Goal: Communication & Community: Ask a question

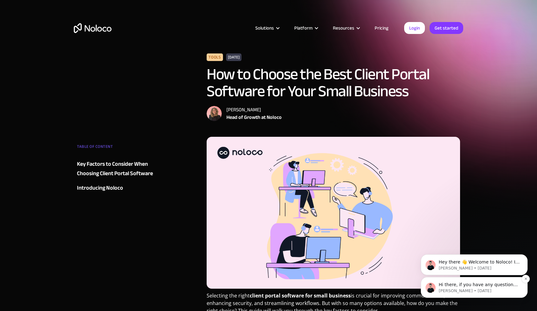
click at [491, 287] on p "Hi there, if you have any questions about hiring an expert to help with Noloco,…" at bounding box center [479, 284] width 81 height 6
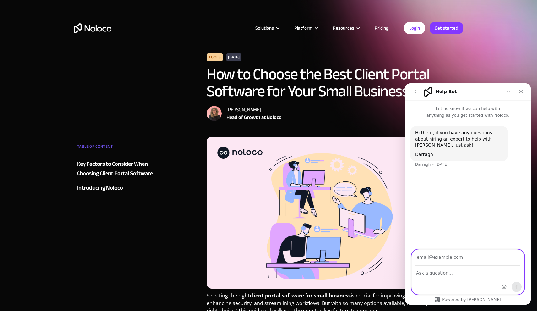
click at [451, 271] on textarea "Ask a question…" at bounding box center [468, 271] width 112 height 11
click at [454, 273] on textarea "Ask a question…" at bounding box center [468, 271] width 112 height 11
click at [454, 262] on input "Your email" at bounding box center [468, 257] width 105 height 16
type input "Francisco@sparkboundgroup.com"
type textarea "Hi, is noloco hipaa compliant?"
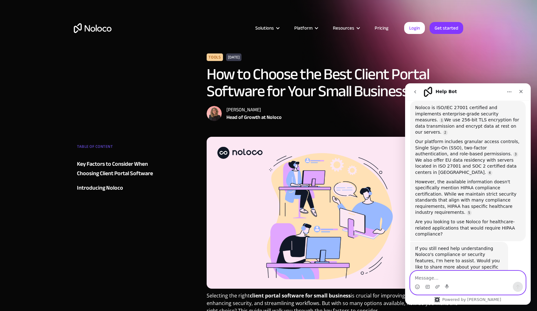
scroll to position [91, 0]
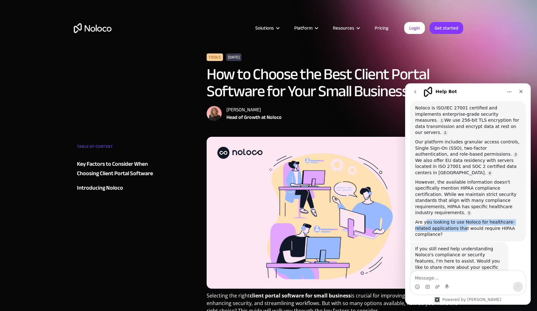
drag, startPoint x: 463, startPoint y: 207, endPoint x: 429, endPoint y: 204, distance: 33.8
click at [429, 219] on div "Are you looking to use Noloco for healthcare-related applications that would re…" at bounding box center [468, 228] width 106 height 19
click at [439, 219] on div "Are you looking to use Noloco for healthcare-related applications that would re…" at bounding box center [468, 228] width 106 height 19
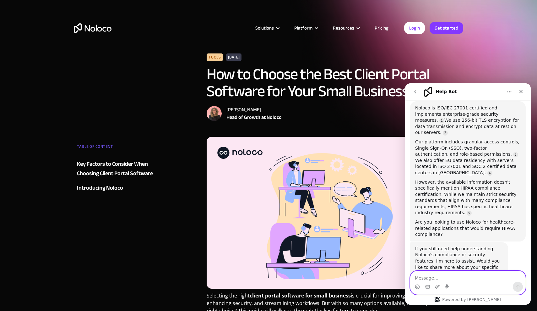
click at [472, 278] on textarea "Message…" at bounding box center [467, 276] width 115 height 11
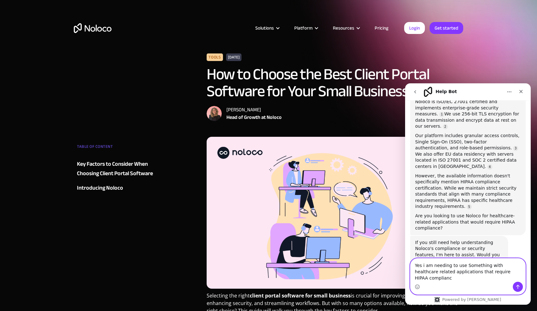
type textarea "Yes i am needing to use Something with healthcare related applications that req…"
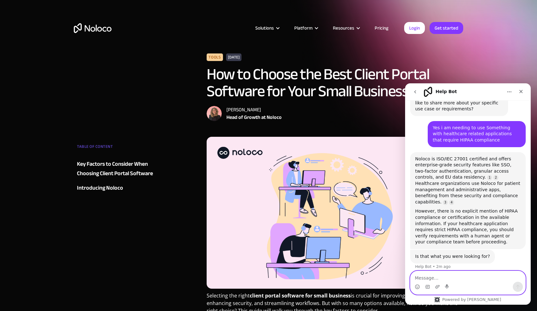
scroll to position [255, 0]
click at [476, 276] on textarea "Message…" at bounding box center [467, 276] width 115 height 11
type textarea "I"
type textarea "no"
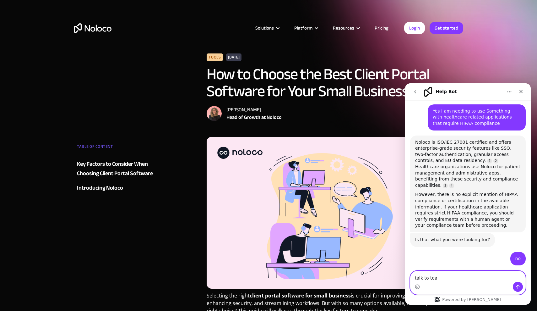
type textarea "talk to team"
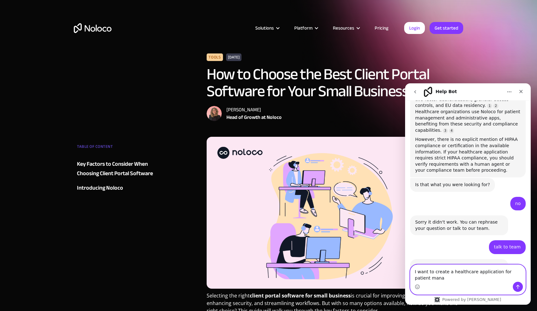
scroll to position [334, 0]
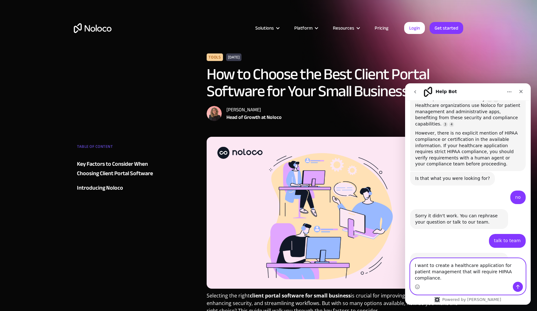
type textarea "I want to create a healthcare application for patient management that will requ…"
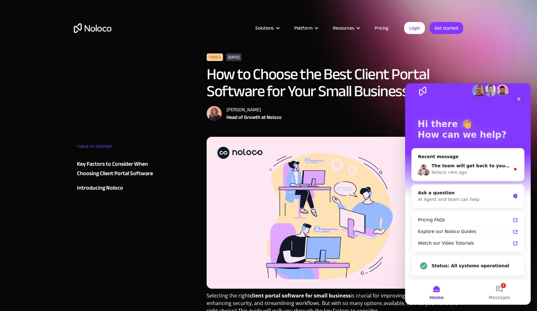
scroll to position [9, 0]
click at [500, 296] on span "Messages" at bounding box center [500, 297] width 22 height 4
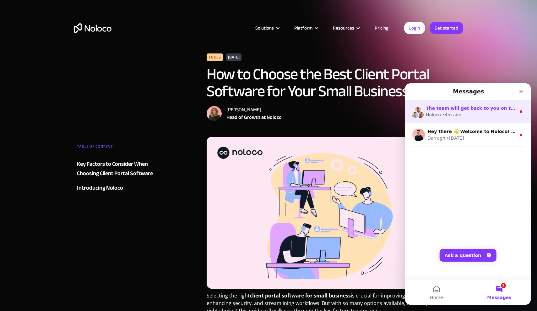
click at [475, 115] on div "Noloco • 4m ago" at bounding box center [471, 114] width 90 height 7
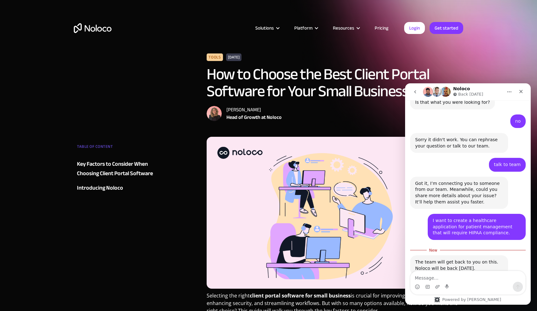
scroll to position [410, 0]
click at [520, 91] on icon "Close" at bounding box center [521, 91] width 5 height 5
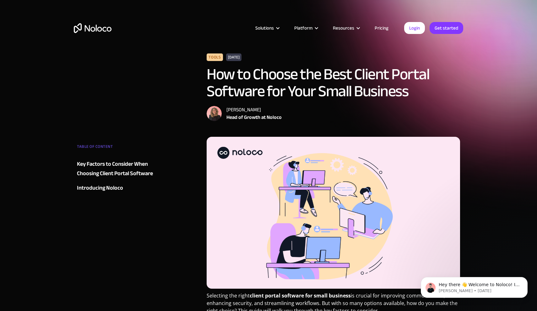
scroll to position [0, 0]
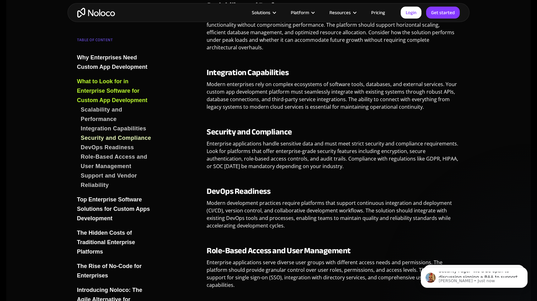
scroll to position [6, 0]
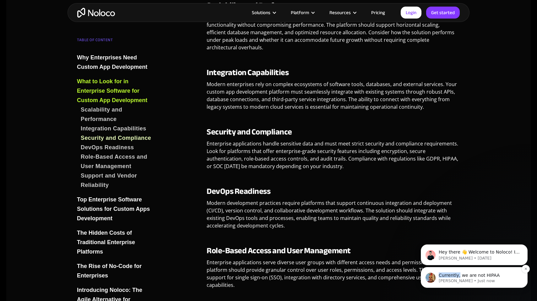
drag, startPoint x: 459, startPoint y: 278, endPoint x: 483, endPoint y: 277, distance: 24.8
click at [483, 277] on p "Hi there, thanks for reaching out. Currently, we are not HIPAA compliant. We ar…" at bounding box center [479, 275] width 81 height 6
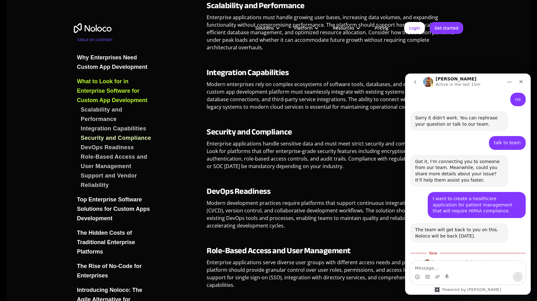
scroll to position [494, 0]
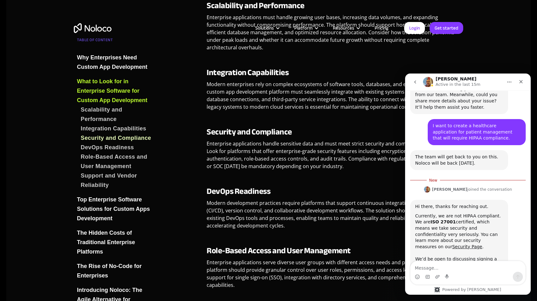
click at [475, 256] on div "We’d be open to discussing signing a BAA to support HIPAA compliance. However, …" at bounding box center [459, 274] width 88 height 37
click at [471, 256] on div "We’d be open to discussing signing a BAA to support HIPAA compliance. However, …" at bounding box center [459, 274] width 88 height 37
click at [469, 264] on textarea "Message…" at bounding box center [467, 266] width 115 height 11
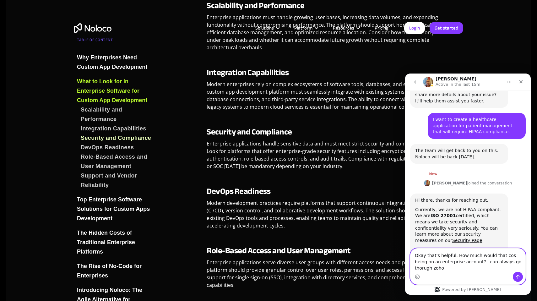
scroll to position [507, 0]
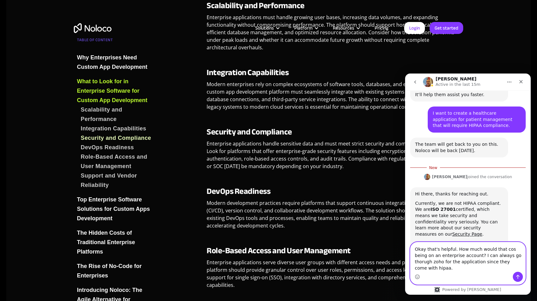
type textarea "Okay that's helpful. How much would that cos being on an enterprise account? I …"
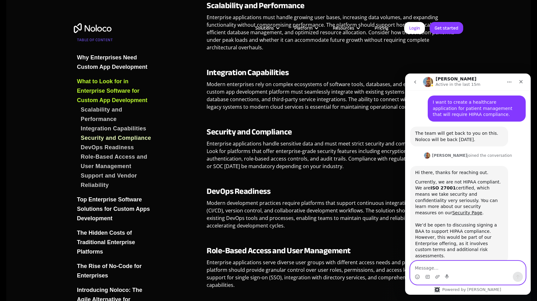
scroll to position [551, 0]
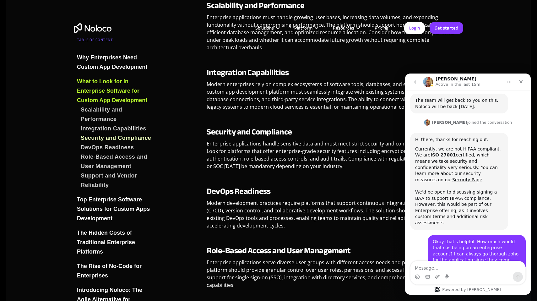
drag, startPoint x: 459, startPoint y: 244, endPoint x: 450, endPoint y: 240, distance: 10.1
click at [448, 278] on div "Enterprise pricing varies depending on your requirements. It starts at around ~…" at bounding box center [459, 291] width 98 height 26
click at [450, 282] on div "Enterprise pricing varies depending on your requirements. It starts at around ~…" at bounding box center [459, 291] width 88 height 19
click at [381, 23] on div "Solutions Use Cases Business Types Project Management Keep track of customers, …" at bounding box center [269, 34] width 402 height 37
click at [380, 27] on link "Pricing" at bounding box center [382, 28] width 30 height 8
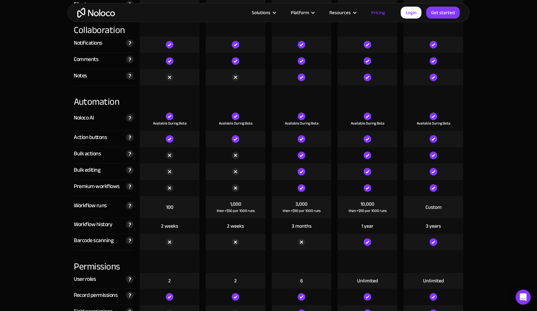
scroll to position [1185, 0]
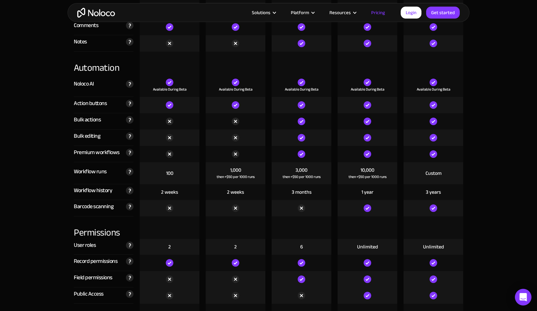
click at [518, 298] on div "Open Intercom Messenger" at bounding box center [523, 297] width 17 height 17
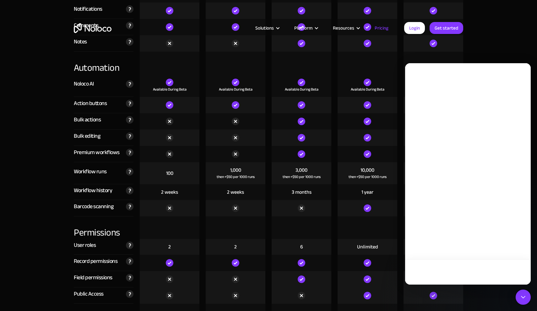
scroll to position [0, 0]
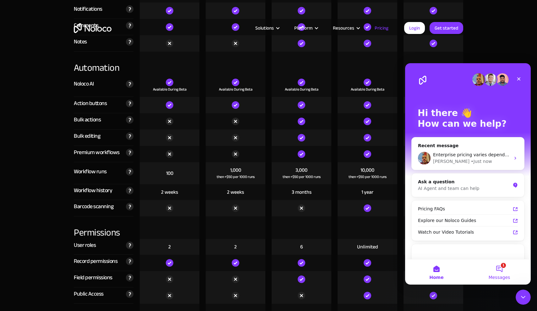
click at [498, 266] on button "1 Messages" at bounding box center [499, 271] width 63 height 25
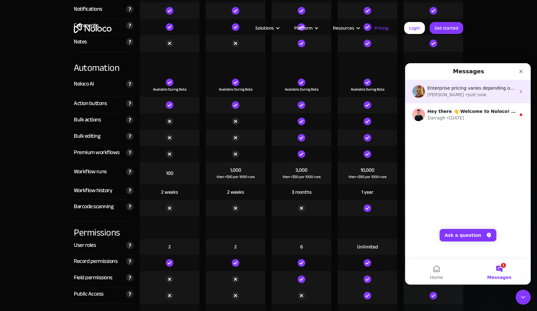
click at [456, 99] on div "Enterprise pricing varies depending on your requirements. It starts at around ~…" at bounding box center [468, 91] width 126 height 23
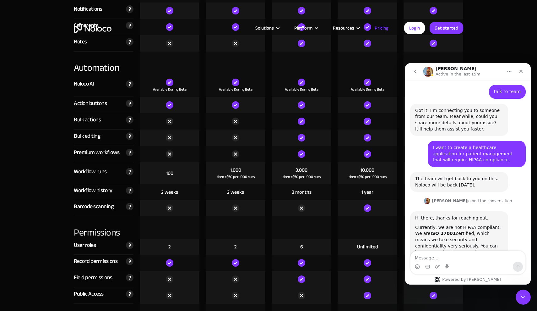
scroll to position [551, 0]
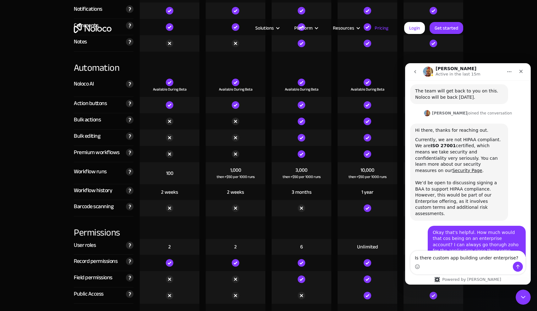
type textarea "Is there custom app building under enterprise?"
